Goal: Task Accomplishment & Management: Complete application form

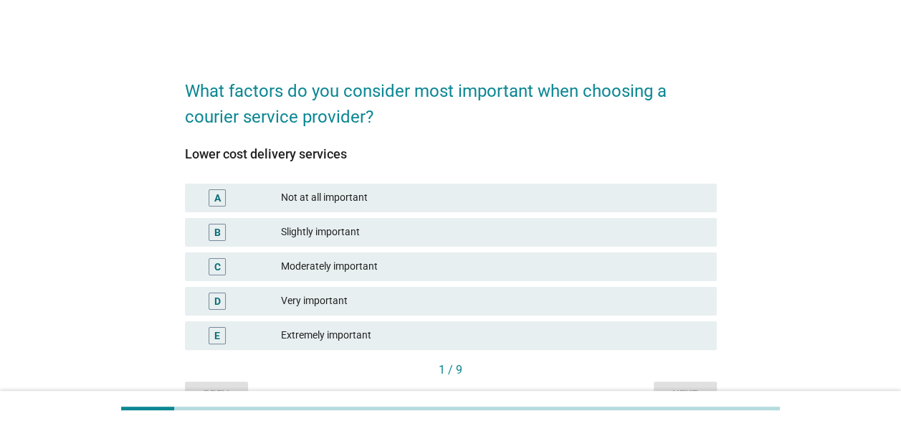
click at [152, 123] on div "What factors do you consider most important when choosing a courier service pro…" at bounding box center [450, 235] width 832 height 366
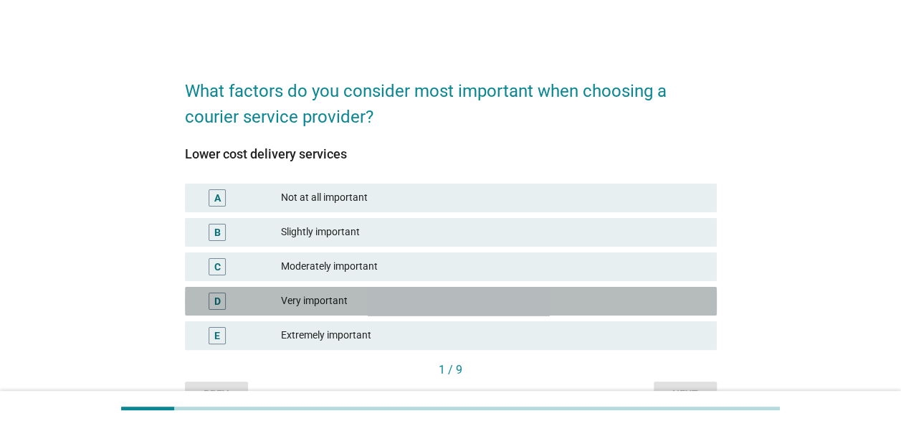
click at [316, 295] on div "Very important" at bounding box center [493, 300] width 424 height 17
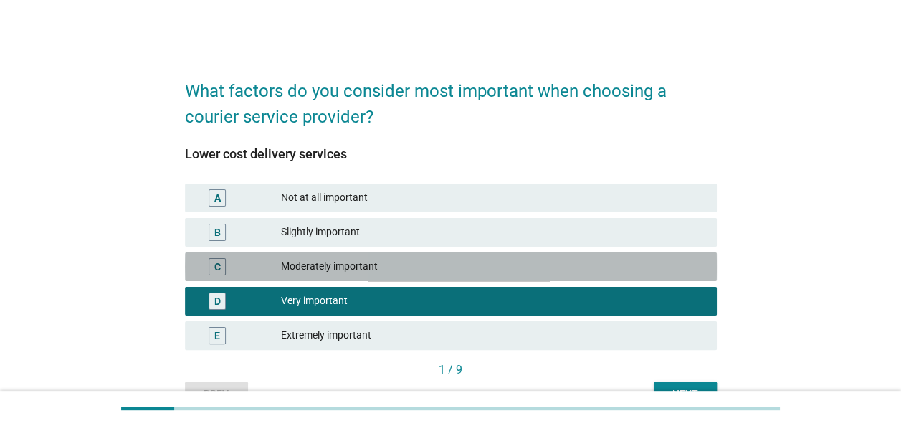
click at [326, 269] on div "Moderately important" at bounding box center [493, 266] width 424 height 17
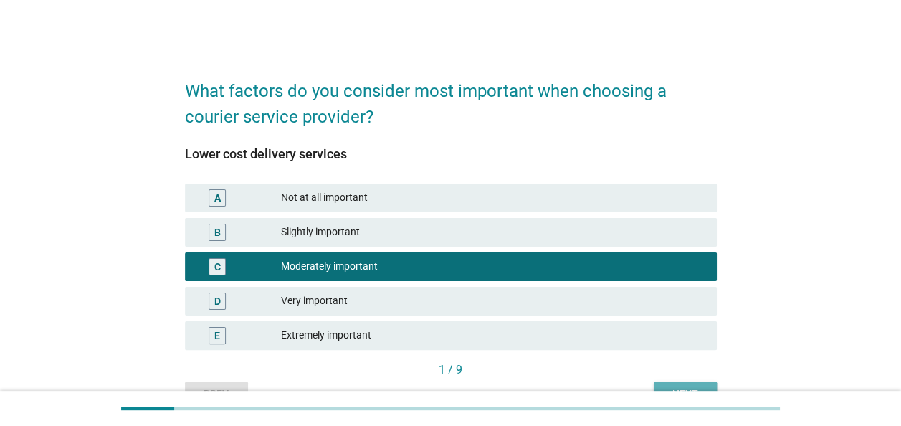
click at [708, 389] on button "Next" at bounding box center [685, 394] width 63 height 26
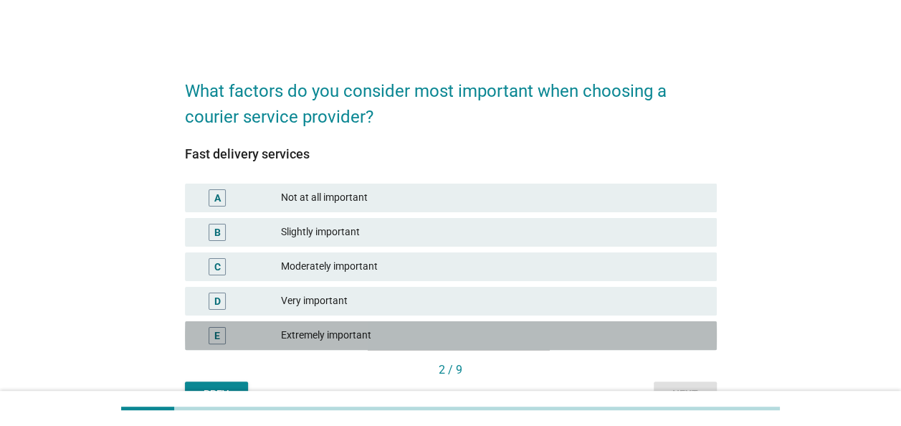
click at [368, 340] on div "Extremely important" at bounding box center [493, 335] width 424 height 17
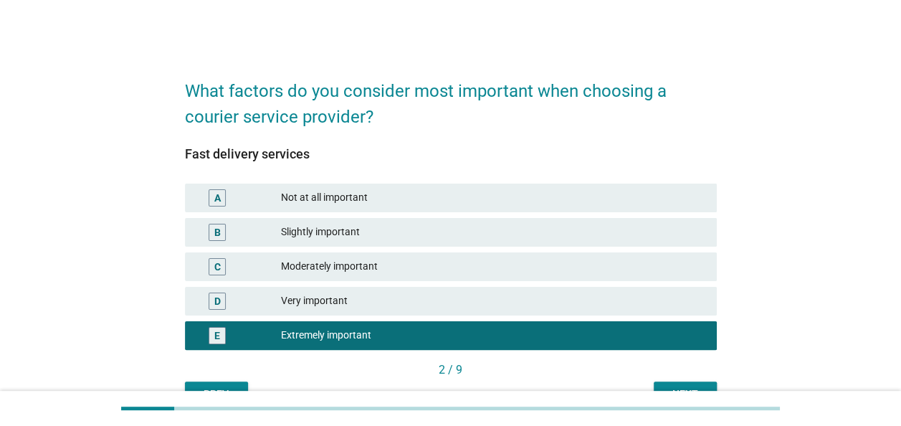
click at [696, 378] on div "2 / 9" at bounding box center [451, 371] width 532 height 20
click at [695, 386] on button "Next" at bounding box center [685, 394] width 63 height 26
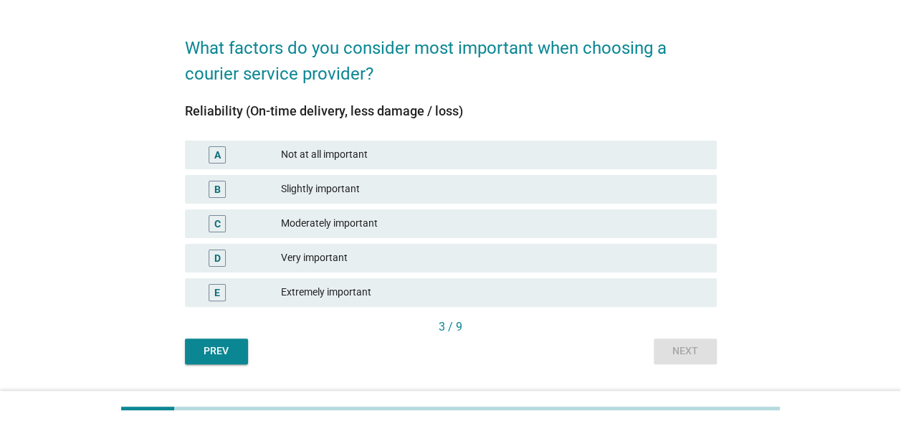
scroll to position [80, 0]
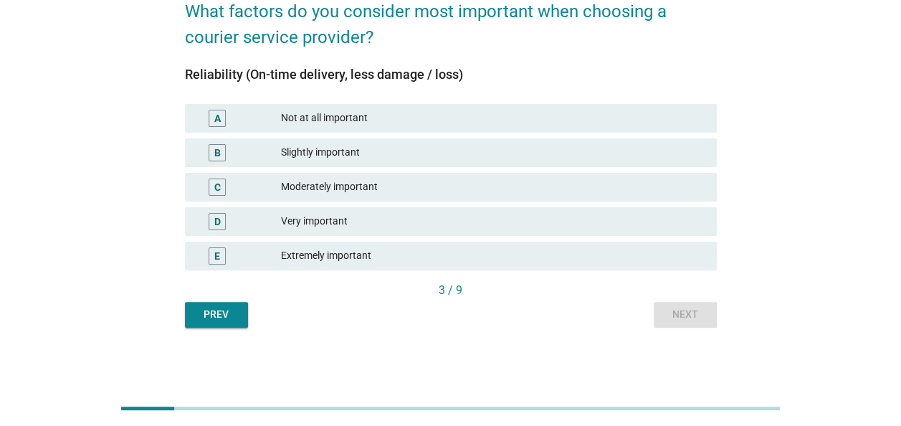
click at [711, 323] on div "Prev Next" at bounding box center [451, 315] width 532 height 26
click at [259, 73] on div "Reliability (On-time delivery, less damage / loss)" at bounding box center [451, 74] width 532 height 19
click at [320, 255] on div "Extremely important" at bounding box center [493, 255] width 424 height 17
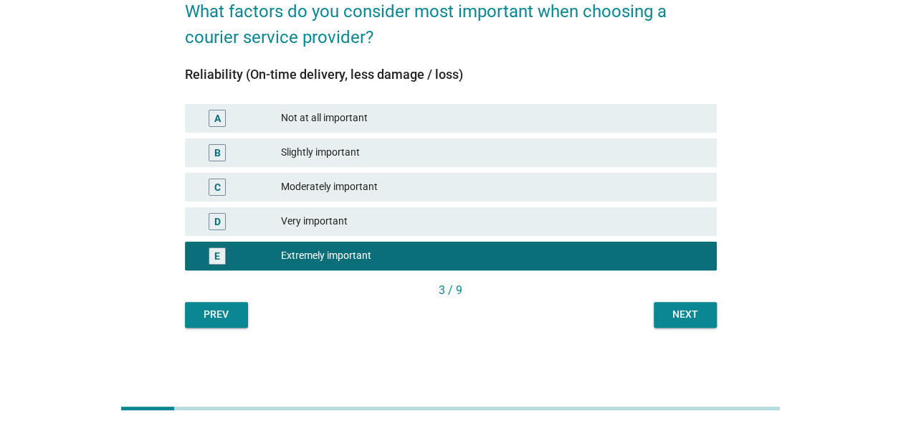
click at [662, 320] on button "Next" at bounding box center [685, 315] width 63 height 26
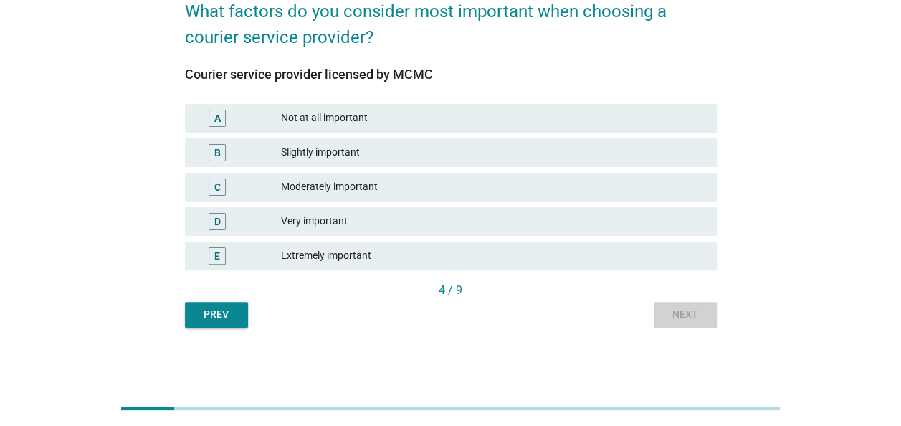
scroll to position [0, 0]
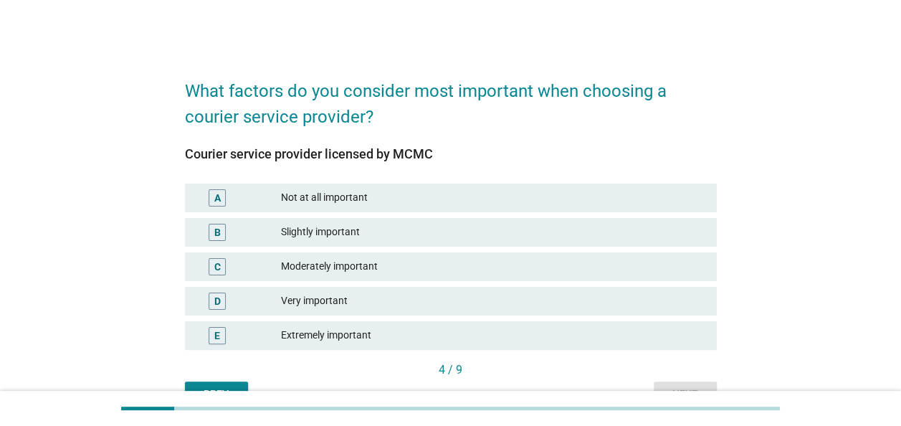
click at [308, 261] on div "Moderately important" at bounding box center [493, 266] width 424 height 17
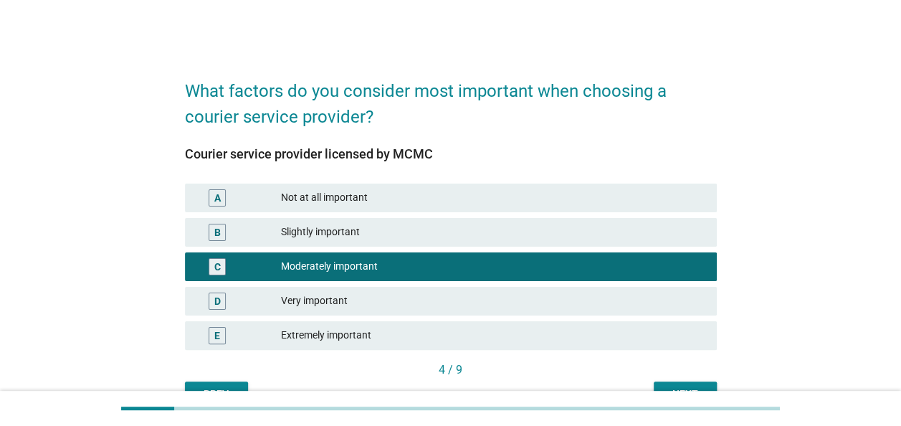
click at [690, 380] on div "4 / 9" at bounding box center [451, 371] width 532 height 20
click at [690, 383] on button "Next" at bounding box center [685, 394] width 63 height 26
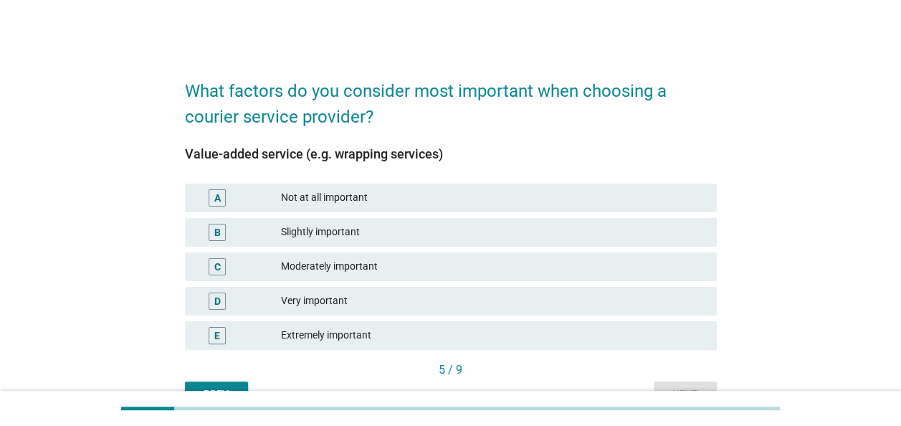
click at [384, 245] on div "B Slightly important" at bounding box center [451, 232] width 532 height 29
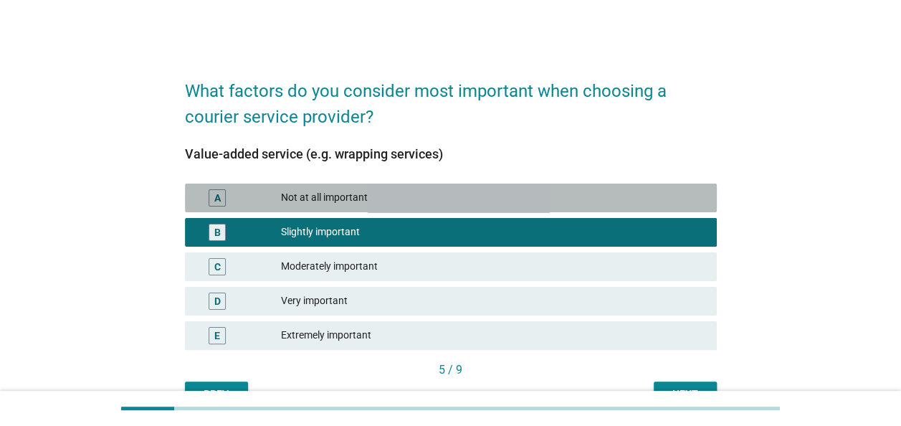
click at [387, 210] on div "A Not at all important" at bounding box center [451, 198] width 532 height 29
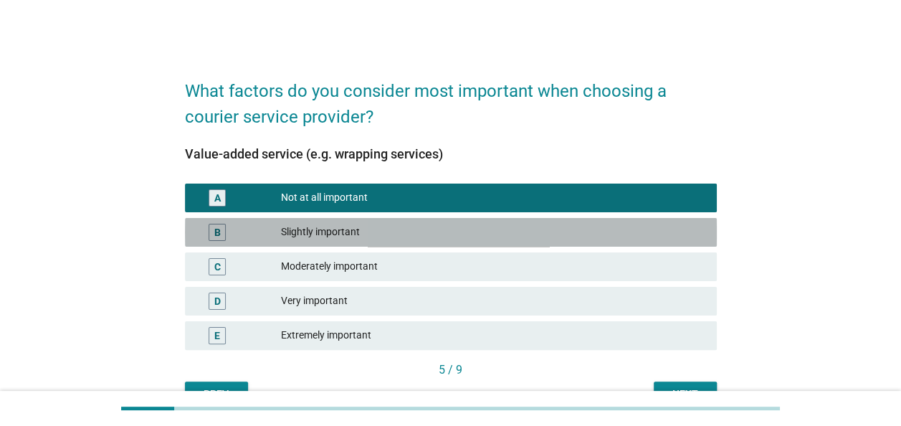
drag, startPoint x: 287, startPoint y: 229, endPoint x: 302, endPoint y: 235, distance: 16.4
click at [287, 232] on div "Slightly important" at bounding box center [493, 232] width 424 height 17
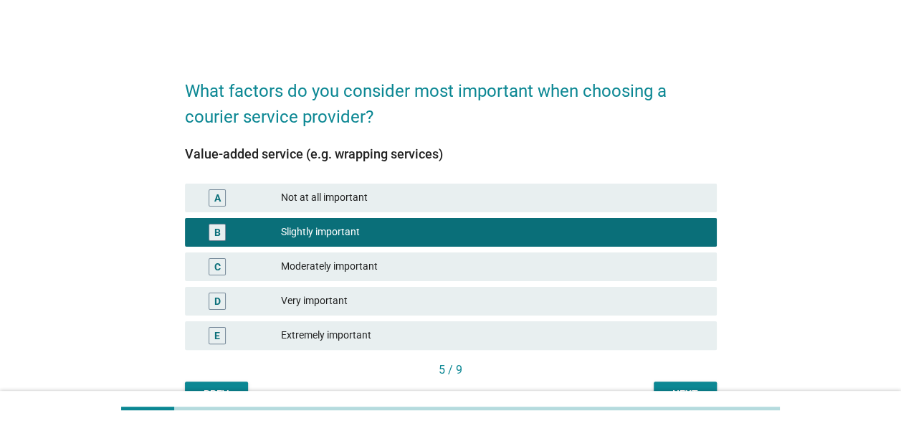
click at [670, 378] on div "5 / 9" at bounding box center [451, 371] width 532 height 20
click at [671, 381] on button "Next" at bounding box center [685, 394] width 63 height 26
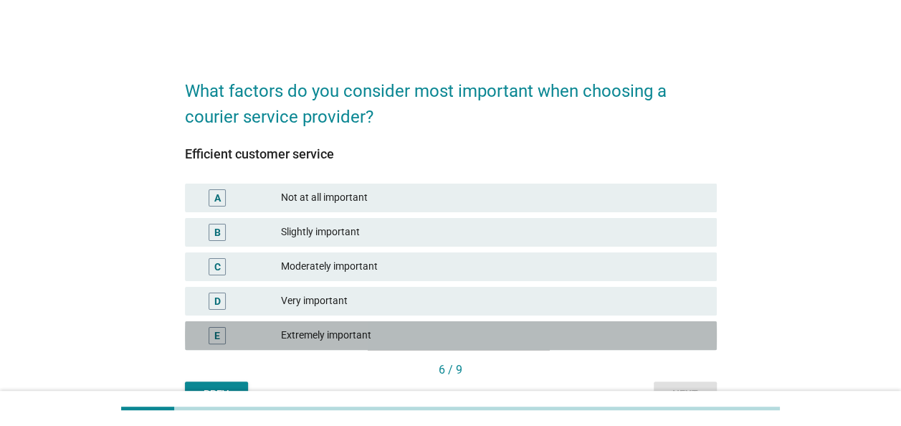
click at [353, 341] on div "Extremely important" at bounding box center [493, 335] width 424 height 17
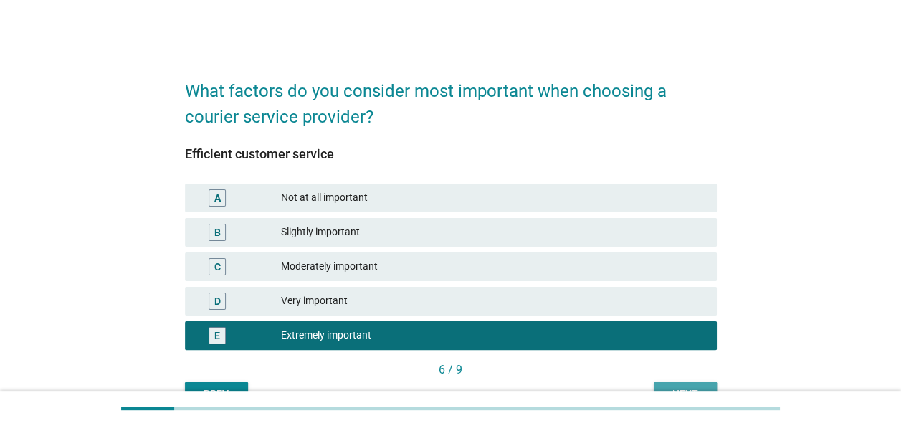
click at [682, 383] on button "Next" at bounding box center [685, 394] width 63 height 26
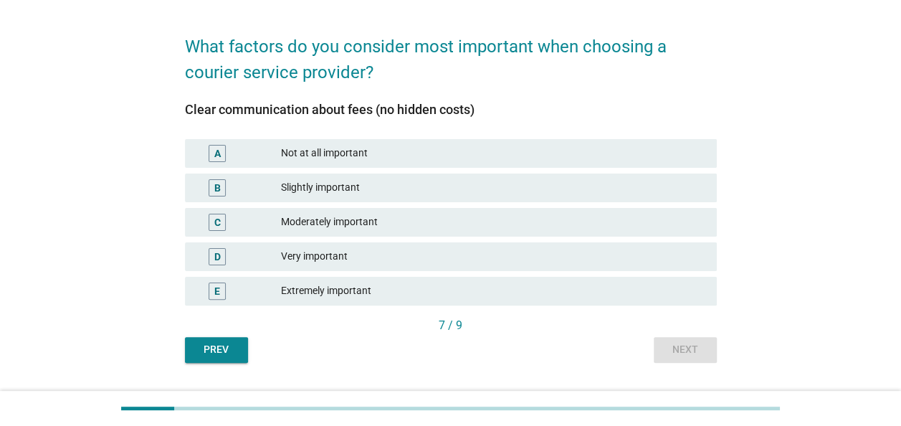
scroll to position [80, 0]
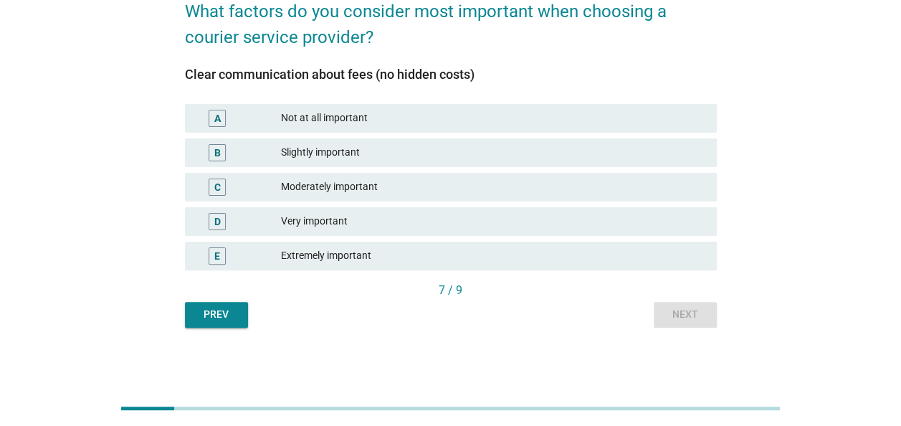
click at [338, 228] on div "Very important" at bounding box center [493, 221] width 424 height 17
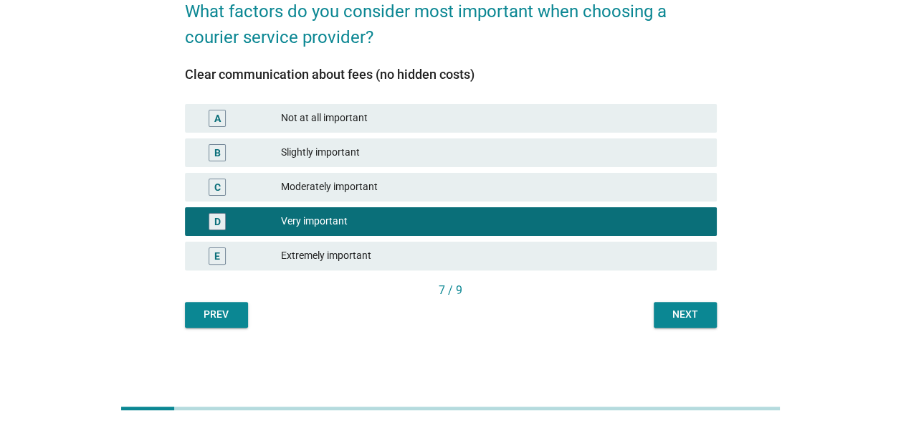
click at [695, 321] on div "Next" at bounding box center [685, 314] width 40 height 15
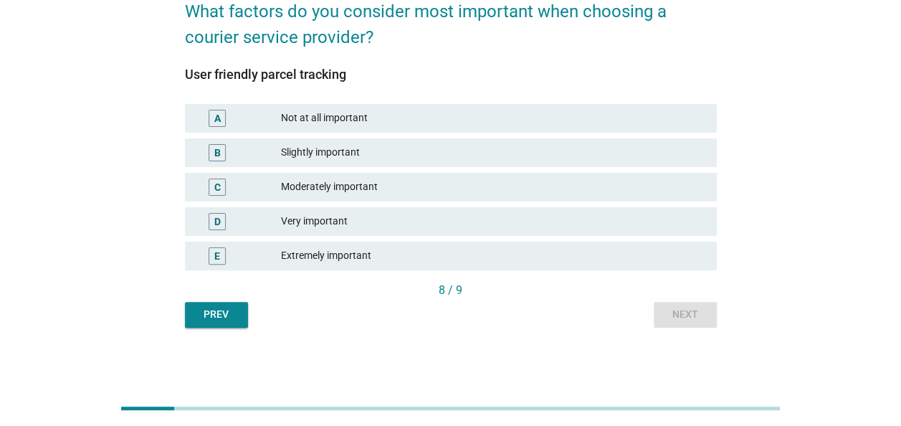
click at [395, 235] on div "D Very important" at bounding box center [451, 221] width 538 height 34
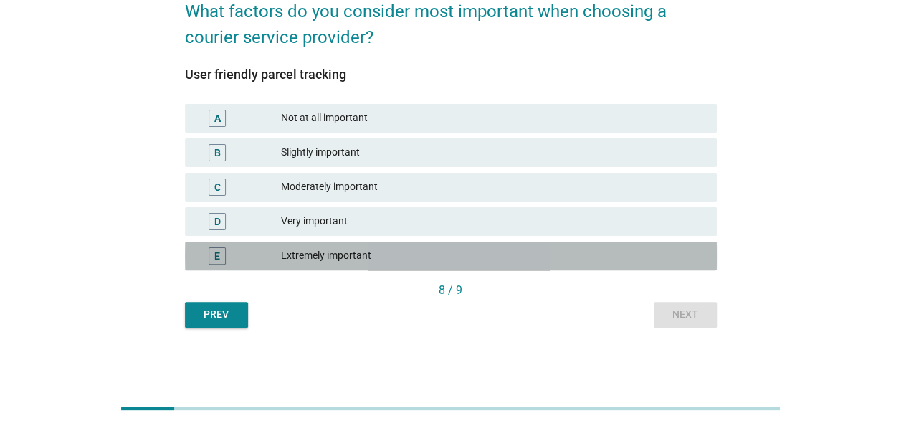
drag, startPoint x: 392, startPoint y: 254, endPoint x: 566, endPoint y: 308, distance: 182.5
click at [397, 256] on div "Extremely important" at bounding box center [493, 255] width 424 height 17
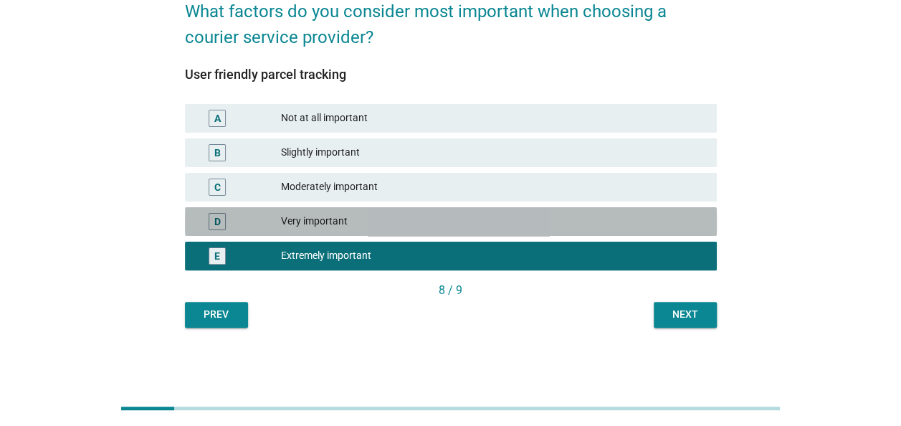
drag, startPoint x: 393, startPoint y: 219, endPoint x: 502, endPoint y: 277, distance: 123.1
click at [396, 221] on div "Very important" at bounding box center [493, 221] width 424 height 17
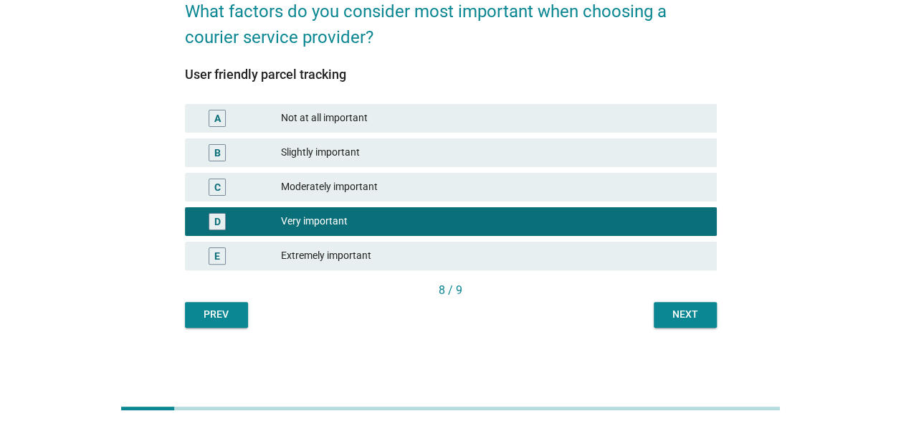
click at [678, 310] on div "Next" at bounding box center [685, 314] width 40 height 15
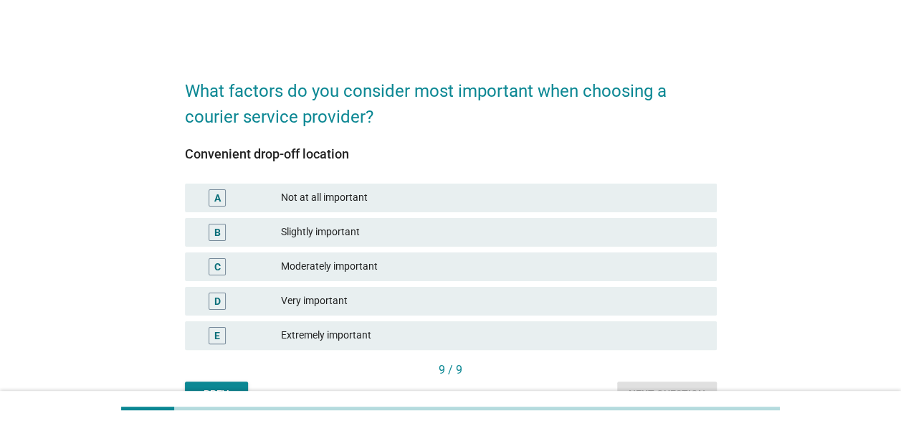
click at [346, 274] on div "Moderately important" at bounding box center [493, 266] width 424 height 17
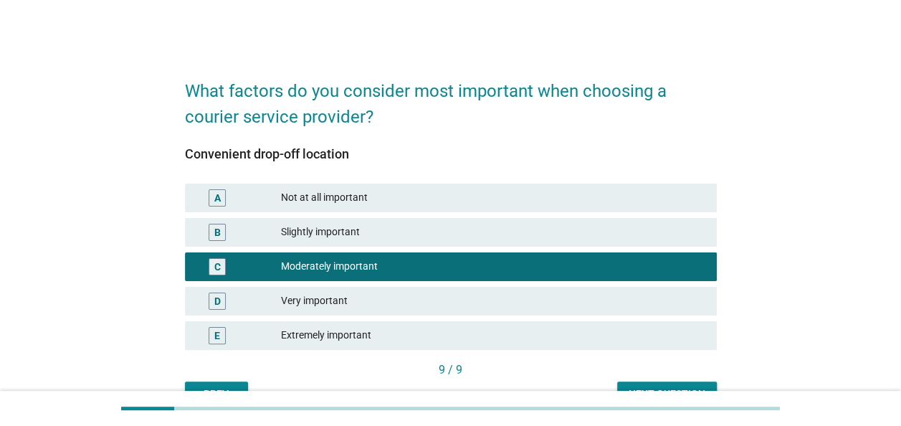
drag, startPoint x: 444, startPoint y: 310, endPoint x: 486, endPoint y: 319, distance: 42.6
click at [444, 310] on div "D Very important" at bounding box center [451, 301] width 532 height 29
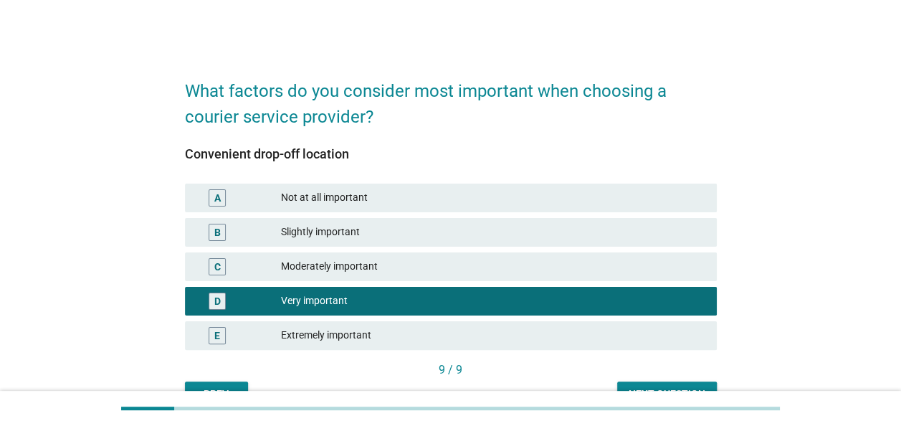
click at [634, 383] on button "Next question" at bounding box center [667, 394] width 100 height 26
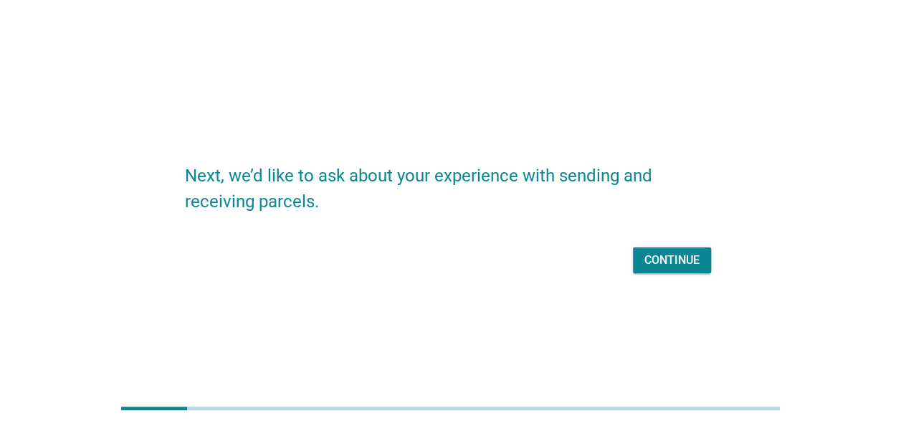
click at [650, 255] on div "Continue" at bounding box center [671, 260] width 55 height 17
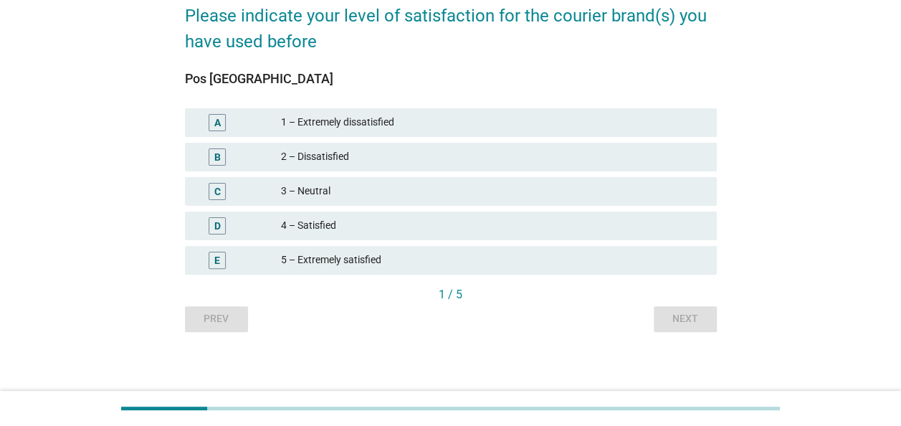
scroll to position [80, 0]
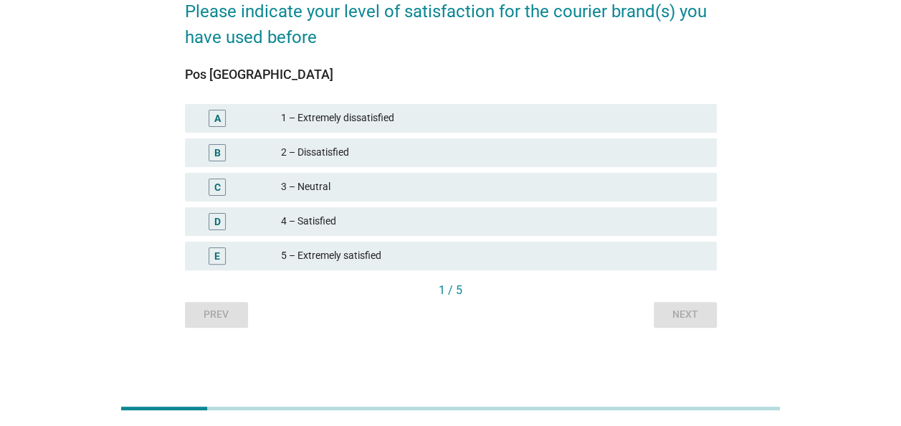
click at [370, 221] on div "4 – Satisfied" at bounding box center [493, 221] width 424 height 17
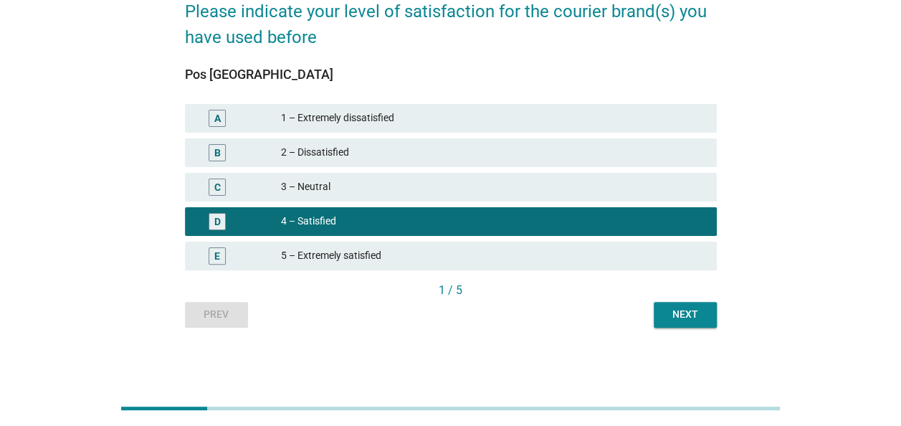
click at [702, 315] on div "Next" at bounding box center [685, 314] width 40 height 15
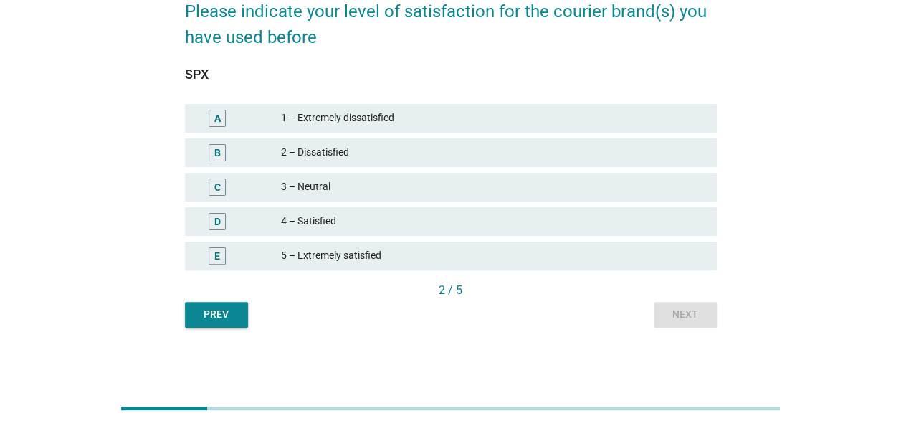
click at [335, 215] on div "4 – Satisfied" at bounding box center [493, 221] width 424 height 17
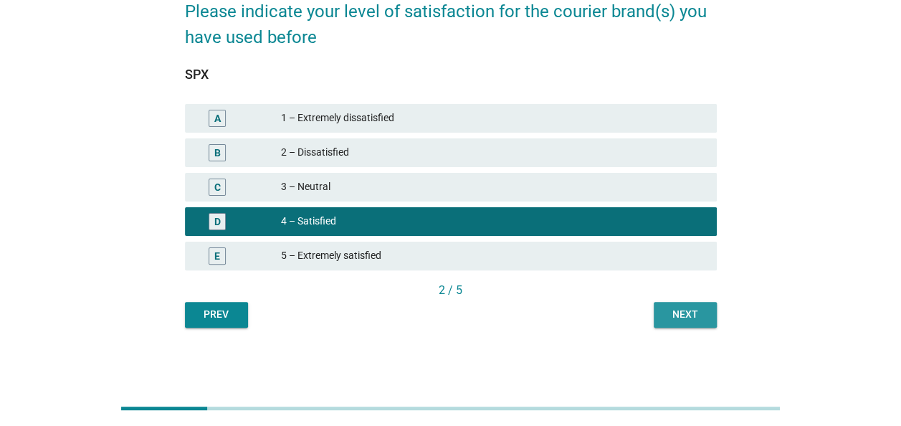
click at [678, 310] on div "Next" at bounding box center [685, 314] width 40 height 15
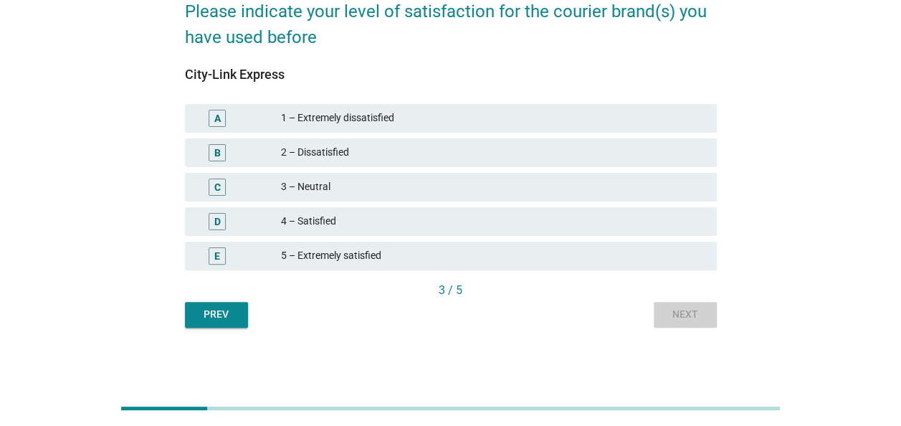
scroll to position [0, 0]
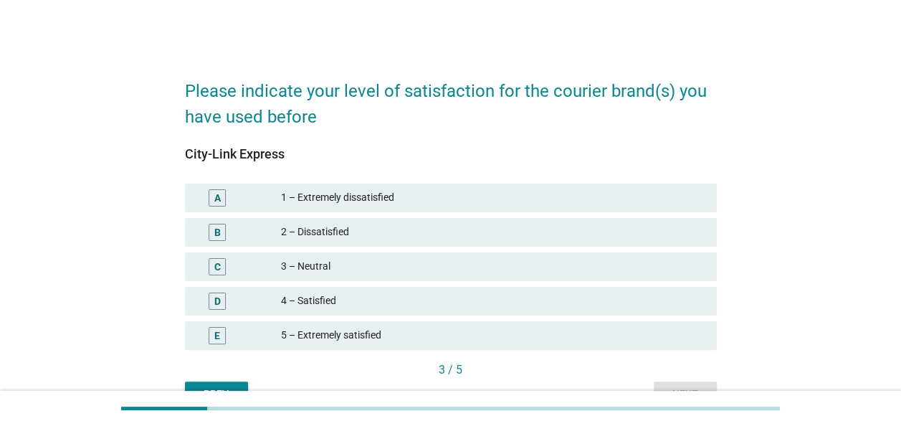
click at [215, 379] on div "3 / 5" at bounding box center [451, 371] width 532 height 20
click at [211, 388] on div "Prev" at bounding box center [216, 393] width 40 height 15
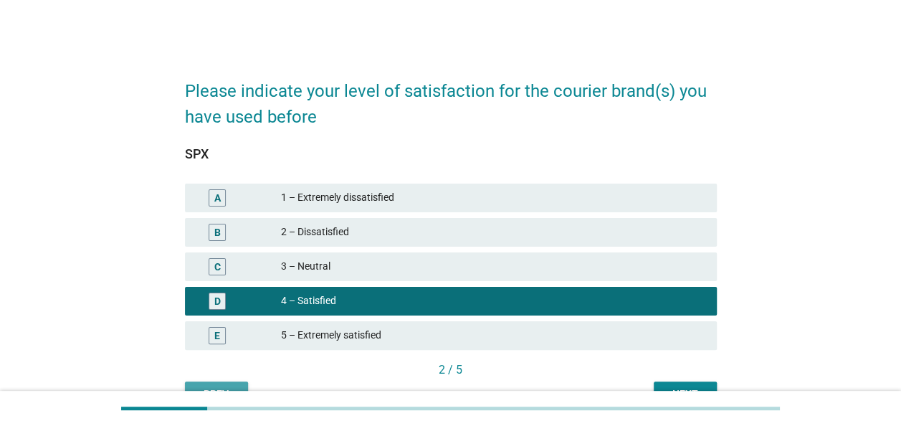
click at [211, 387] on div "Prev" at bounding box center [216, 393] width 40 height 15
click at [214, 387] on div "Prev Next" at bounding box center [451, 394] width 532 height 26
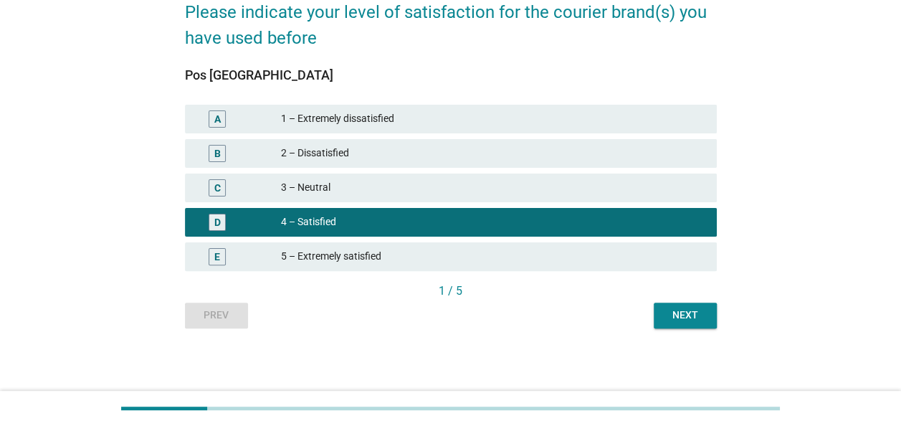
scroll to position [80, 0]
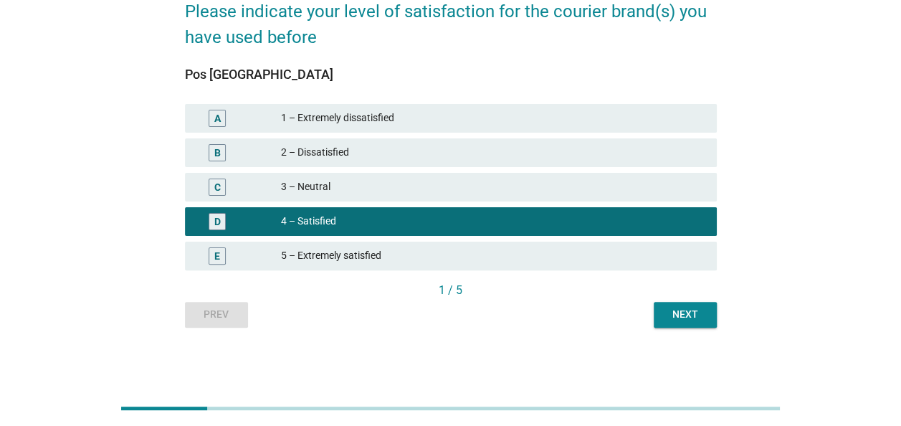
click at [216, 305] on div "Prev Next" at bounding box center [451, 315] width 532 height 26
click at [204, 313] on div "Prev Next" at bounding box center [451, 315] width 532 height 26
click at [205, 313] on div "Prev Next" at bounding box center [451, 315] width 532 height 26
click at [688, 313] on div "Next" at bounding box center [685, 314] width 40 height 15
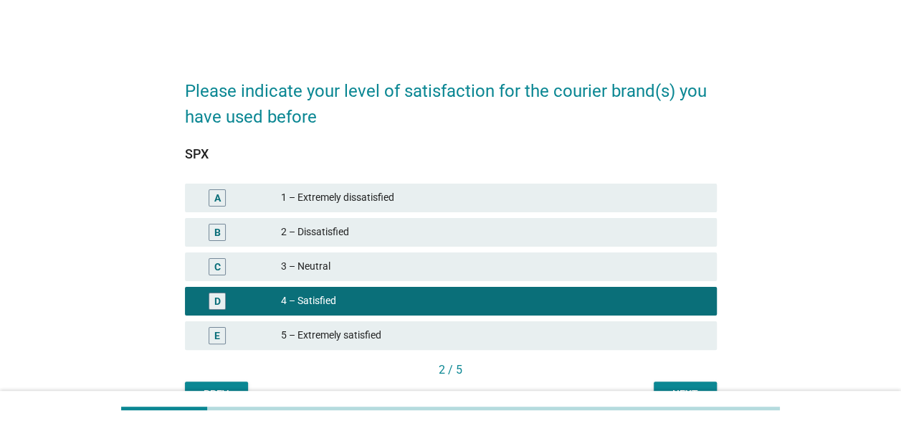
click at [688, 313] on div "D 4 – Satisfied" at bounding box center [451, 301] width 532 height 29
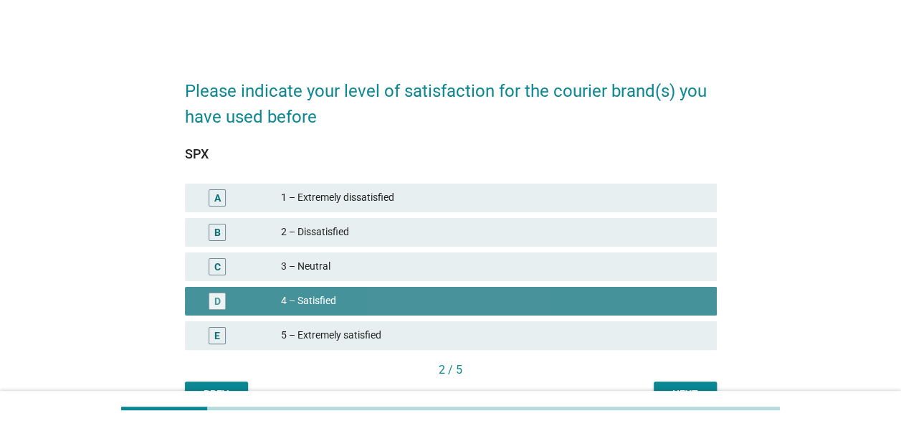
click at [688, 313] on div "D 4 – Satisfied" at bounding box center [451, 301] width 532 height 29
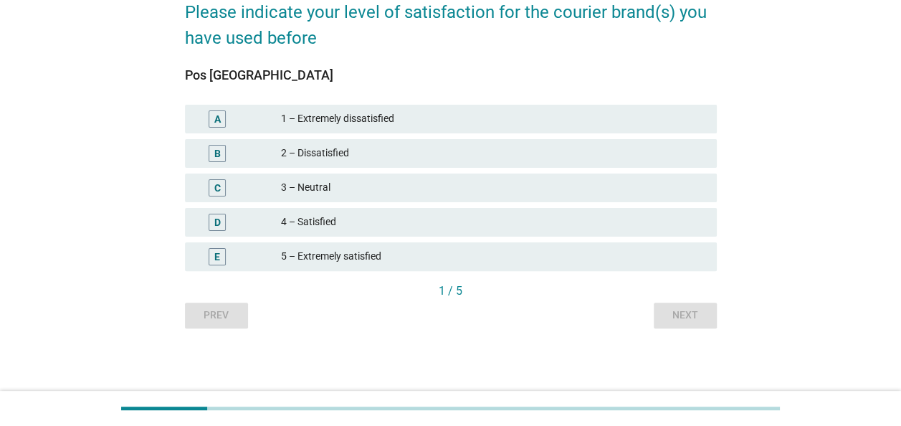
scroll to position [80, 0]
click at [716, 295] on div "Please indicate your level of satisfaction for the courier brand(s) you have us…" at bounding box center [450, 156] width 555 height 366
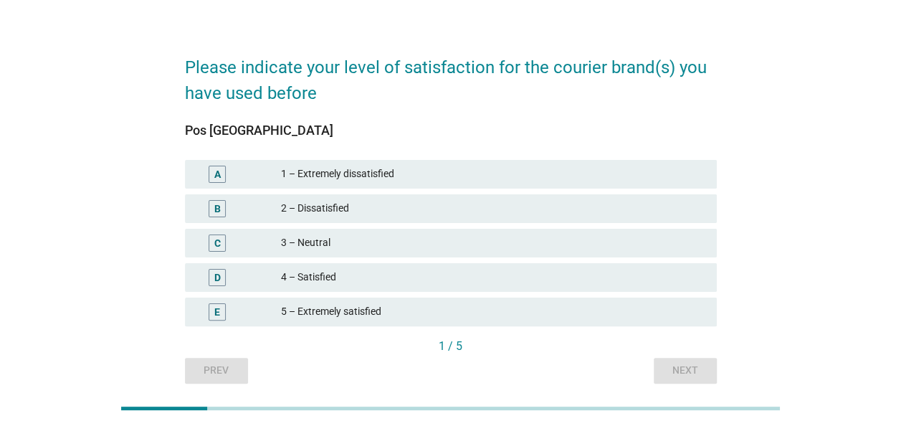
scroll to position [0, 0]
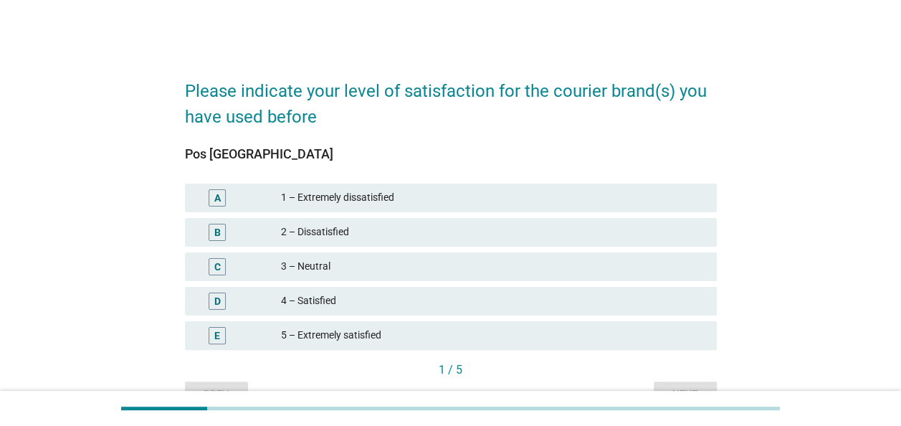
click at [369, 308] on div "4 – Satisfied" at bounding box center [493, 300] width 424 height 17
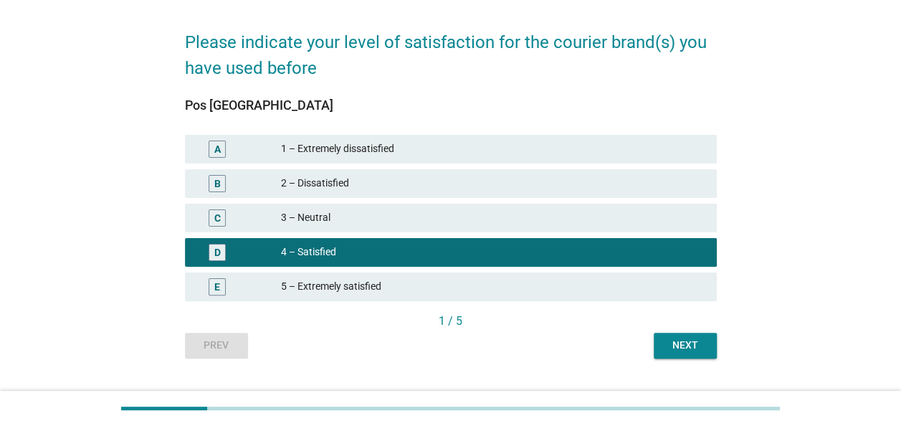
scroll to position [72, 0]
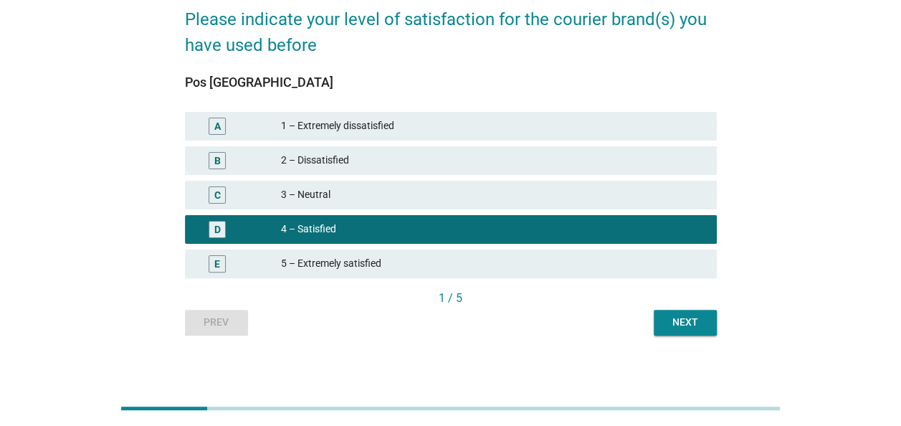
click at [699, 319] on div "Next" at bounding box center [685, 322] width 40 height 15
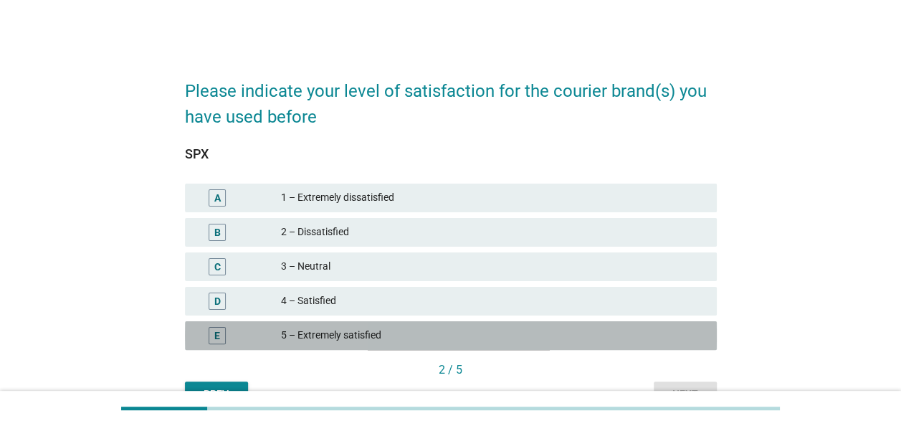
drag, startPoint x: 433, startPoint y: 341, endPoint x: 528, endPoint y: 351, distance: 95.2
click at [433, 343] on div "5 – Extremely satisfied" at bounding box center [493, 335] width 424 height 17
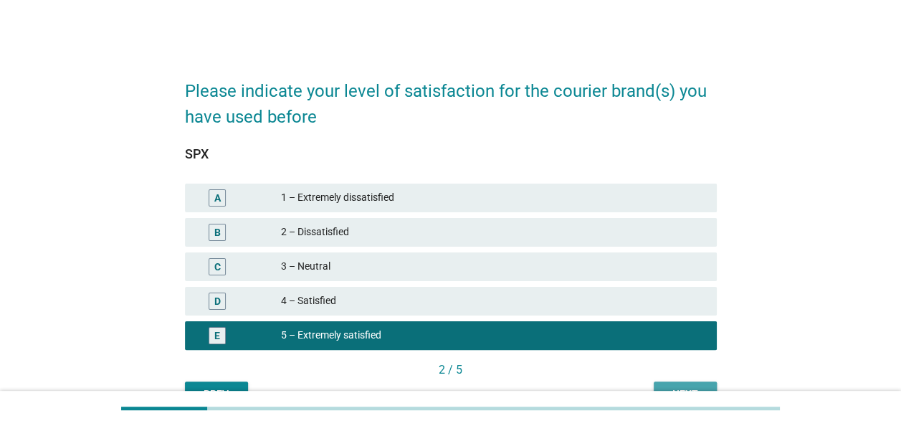
click at [680, 384] on button "Next" at bounding box center [685, 394] width 63 height 26
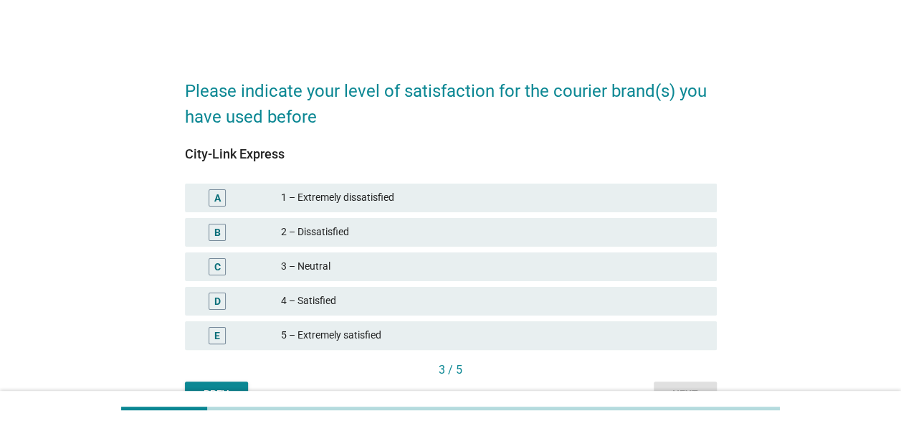
click at [349, 304] on div "4 – Satisfied" at bounding box center [493, 300] width 424 height 17
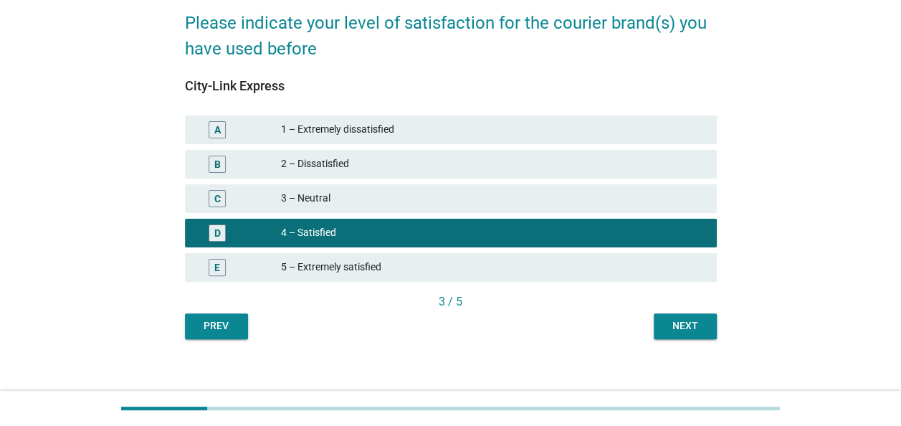
scroll to position [80, 0]
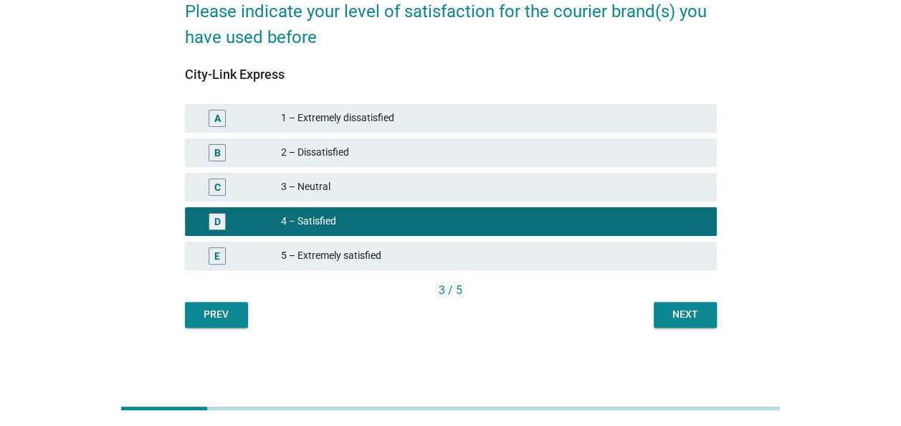
click at [330, 191] on div "3 – Neutral" at bounding box center [493, 186] width 424 height 17
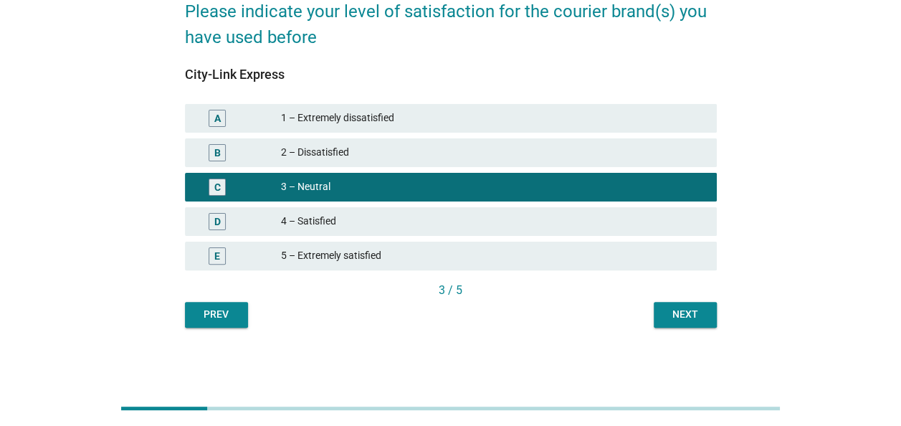
click at [684, 314] on div "Next" at bounding box center [685, 314] width 40 height 15
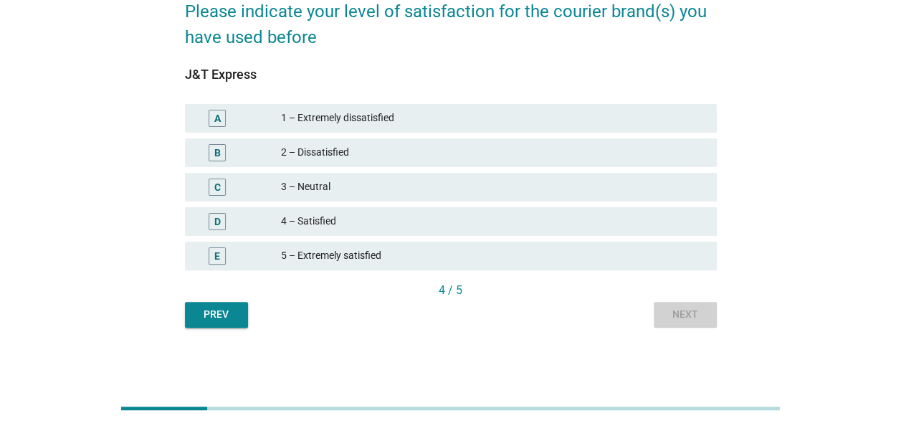
scroll to position [0, 0]
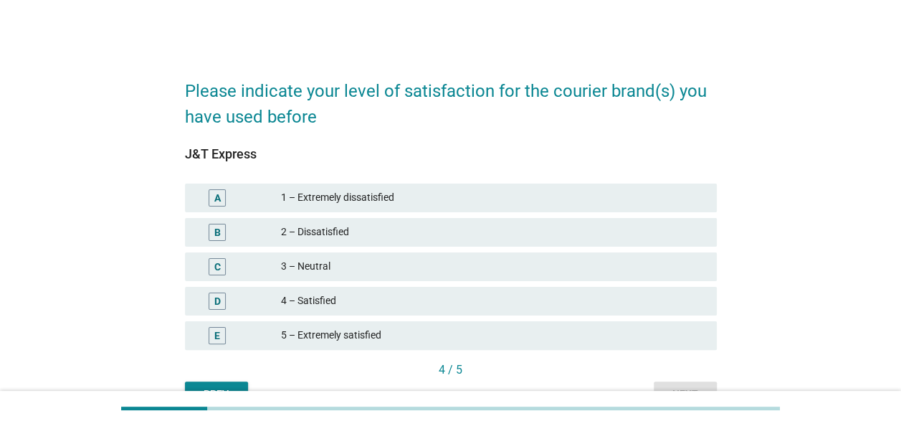
click at [385, 303] on div "4 – Satisfied" at bounding box center [493, 300] width 424 height 17
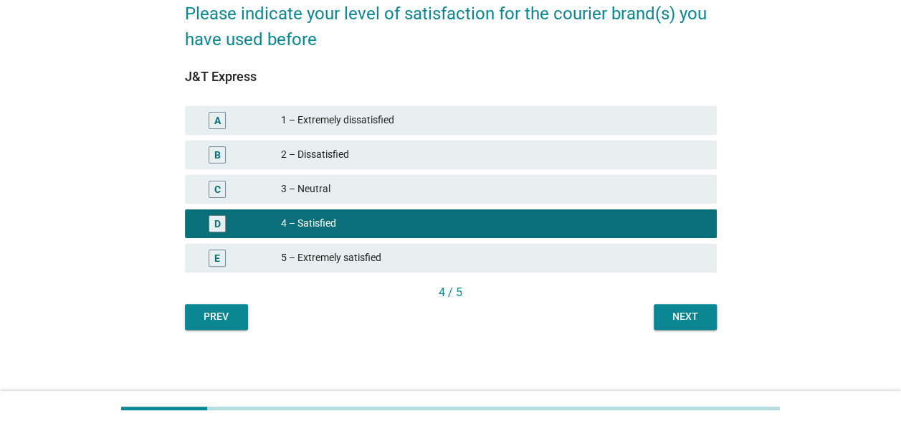
scroll to position [80, 0]
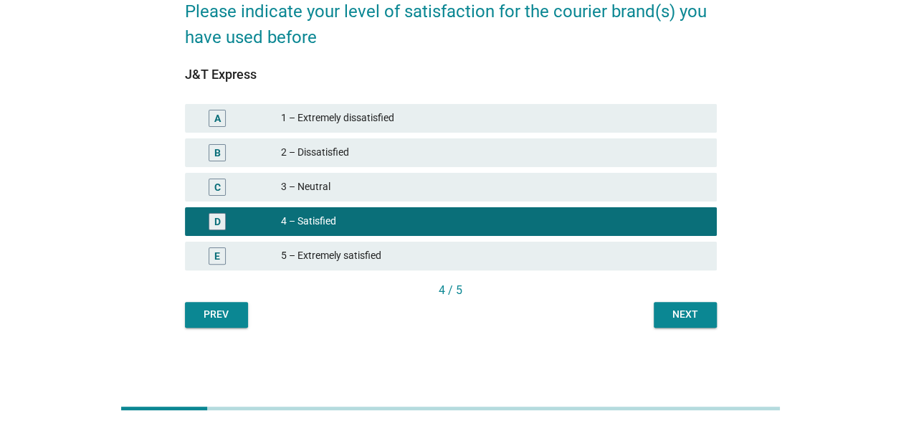
click at [700, 319] on div "Next" at bounding box center [685, 314] width 40 height 15
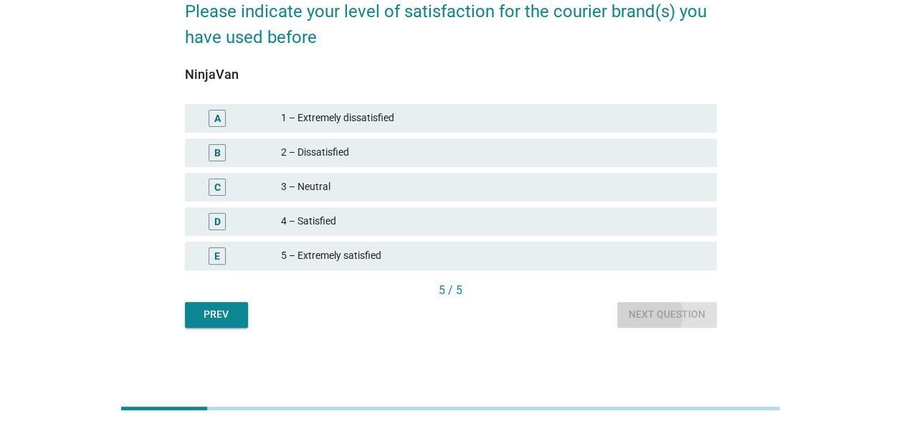
scroll to position [0, 0]
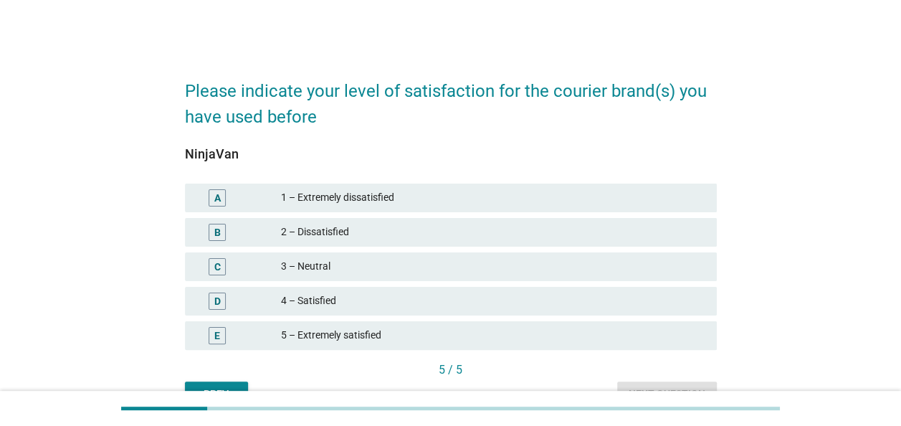
click at [330, 303] on div "4 – Satisfied" at bounding box center [493, 300] width 424 height 17
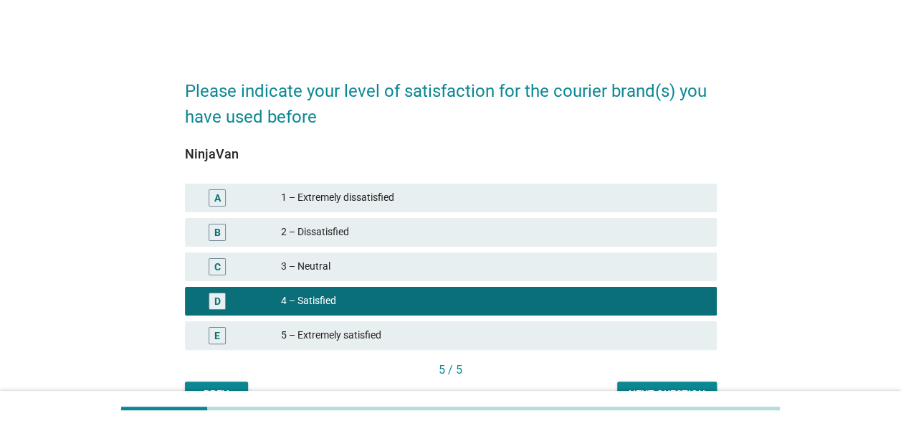
click at [509, 330] on div "5 – Extremely satisfied" at bounding box center [493, 335] width 424 height 17
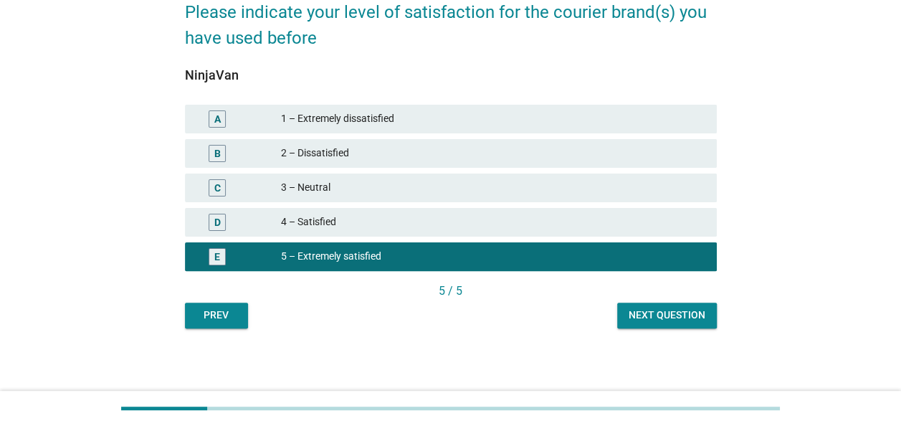
scroll to position [80, 0]
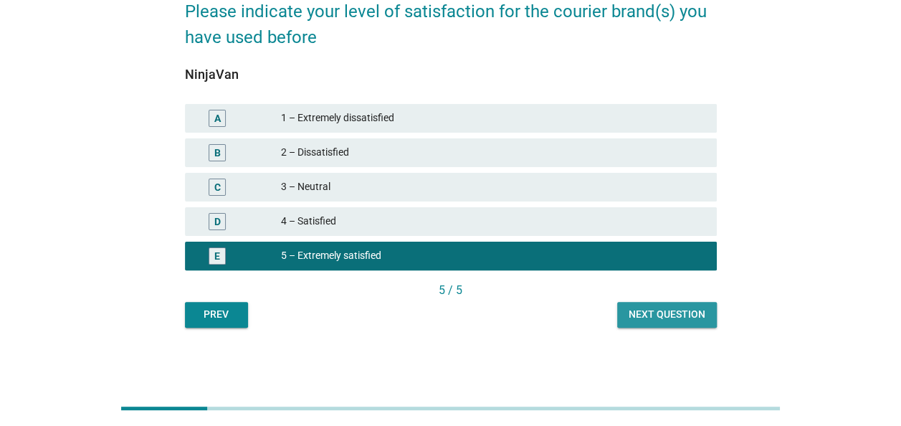
click at [683, 316] on div "Next question" at bounding box center [667, 314] width 77 height 15
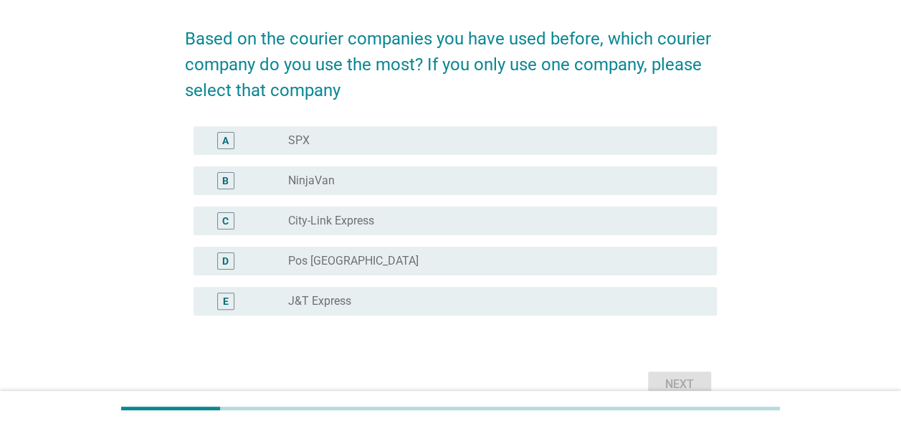
scroll to position [126, 0]
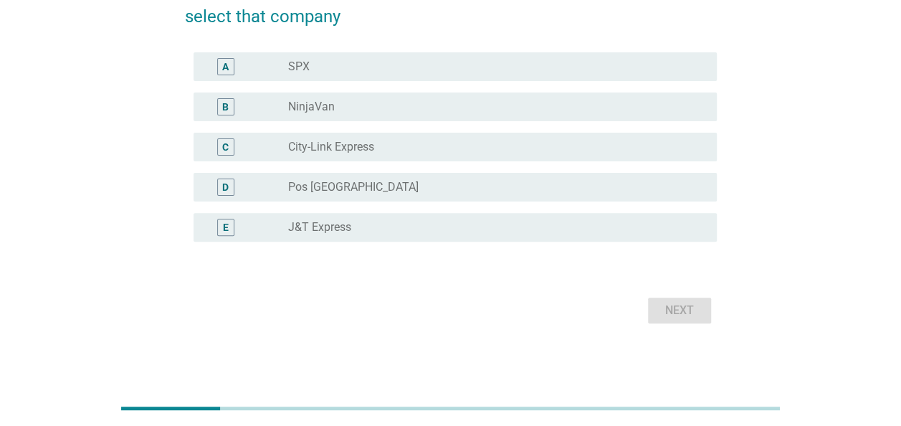
drag, startPoint x: 325, startPoint y: 57, endPoint x: 330, endPoint y: 63, distance: 7.6
click at [325, 59] on div "radio_button_unchecked SPX" at bounding box center [496, 66] width 417 height 17
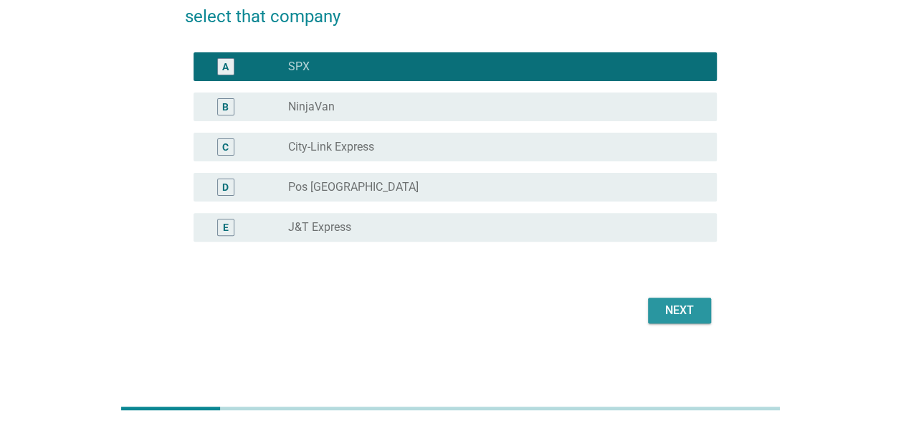
click at [681, 311] on div "Next" at bounding box center [679, 310] width 40 height 17
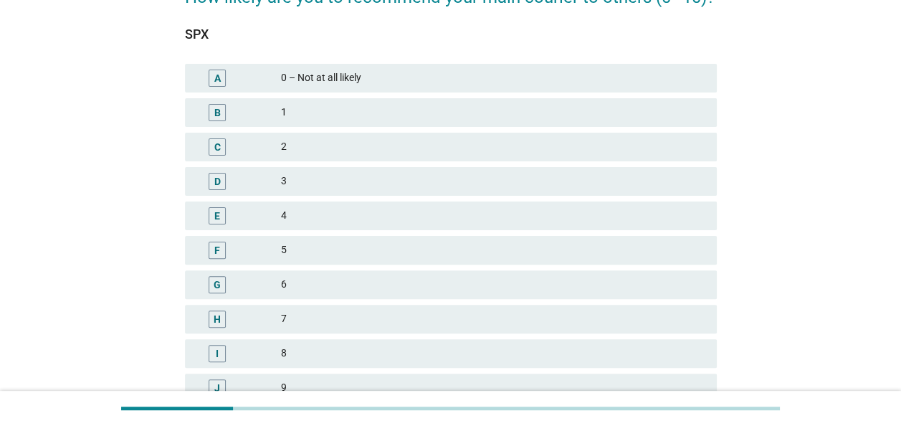
scroll to position [215, 0]
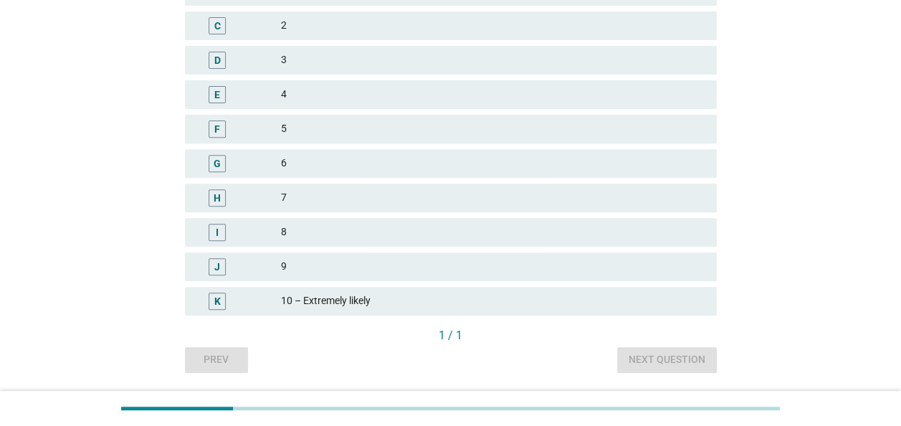
click at [300, 294] on div "10 – Extremely likely" at bounding box center [493, 300] width 424 height 17
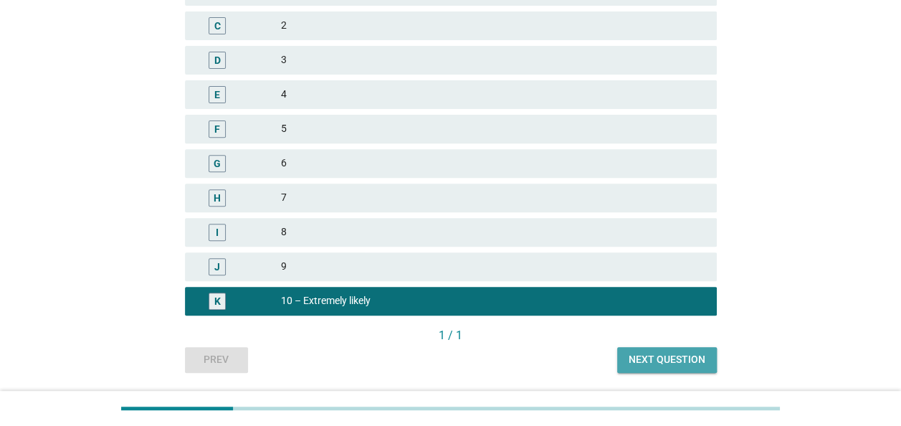
click at [682, 367] on button "Next question" at bounding box center [667, 360] width 100 height 26
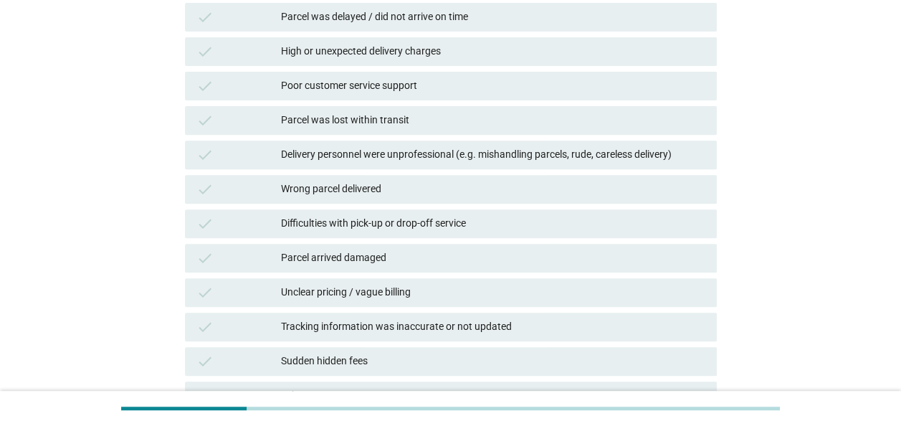
scroll to position [0, 0]
